Goal: Task Accomplishment & Management: Use online tool/utility

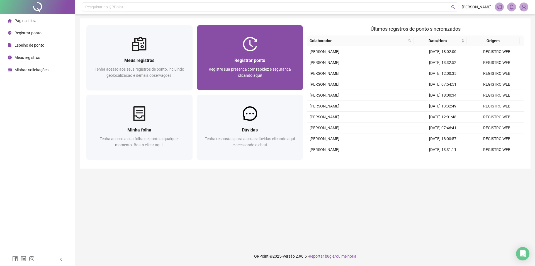
click at [295, 52] on div "Registrar ponto Registre sua presença com rapidez e segurança clicando aqui!" at bounding box center [250, 70] width 106 height 39
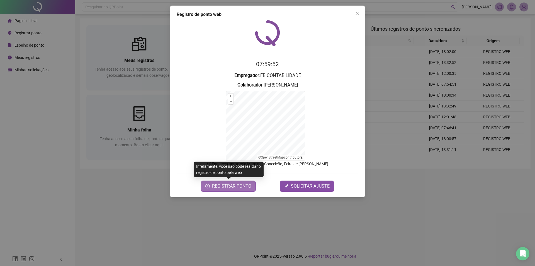
click at [226, 186] on span "REGISTRAR PONTO" at bounding box center [231, 186] width 39 height 7
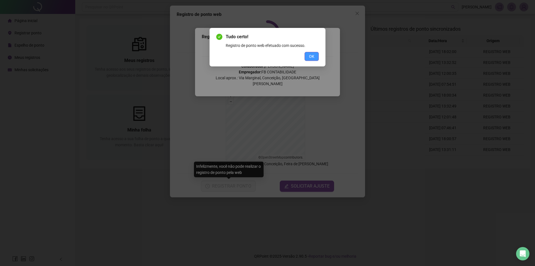
click at [313, 59] on span "OK" at bounding box center [311, 56] width 5 height 6
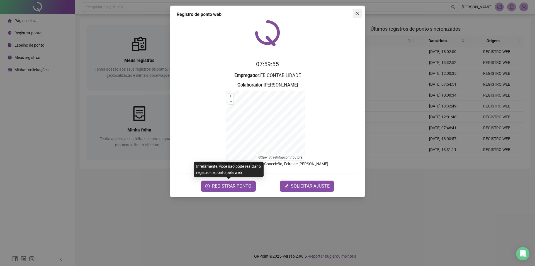
click at [357, 12] on icon "close" at bounding box center [357, 13] width 4 height 4
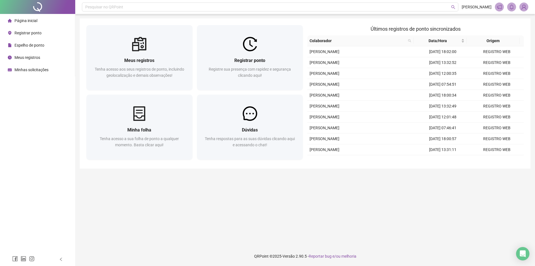
click at [46, 55] on li "Meus registros" at bounding box center [37, 57] width 73 height 11
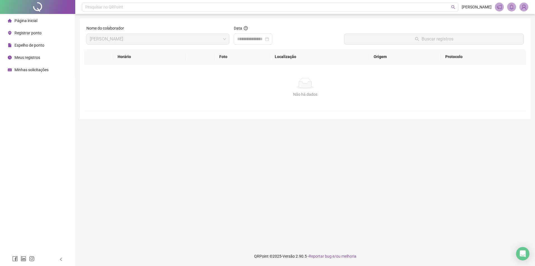
click at [26, 21] on span "Página inicial" at bounding box center [26, 20] width 23 height 4
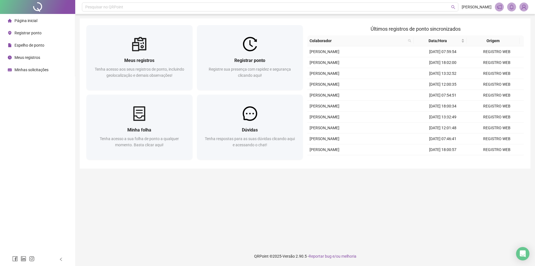
click at [27, 47] on span "Espelho de ponto" at bounding box center [30, 45] width 30 height 4
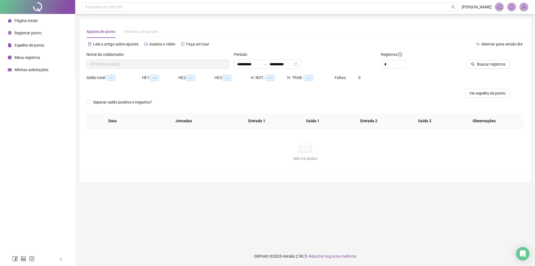
type input "**********"
click at [486, 66] on span "Buscar registros" at bounding box center [491, 64] width 28 height 6
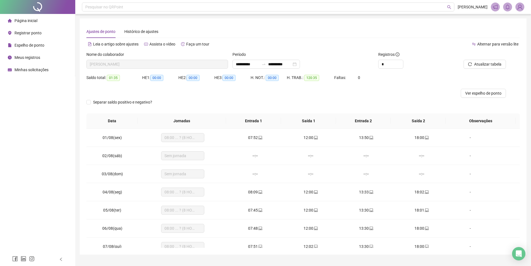
click at [39, 22] on li "Página inicial" at bounding box center [37, 20] width 73 height 11
